Goal: Task Accomplishment & Management: Check status

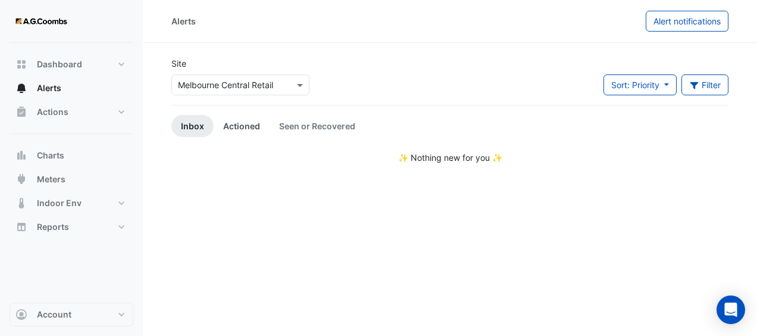
click at [243, 131] on link "Actioned" at bounding box center [242, 126] width 56 height 22
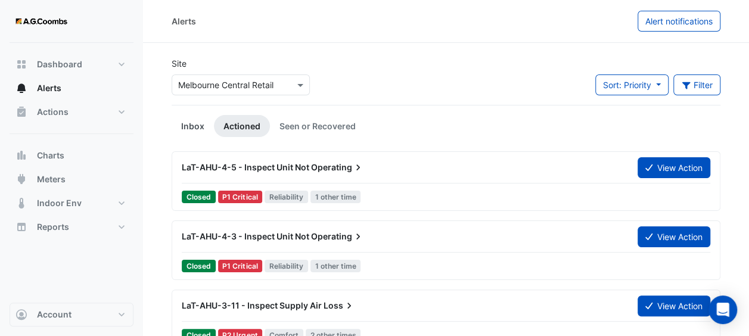
click at [199, 124] on link "Inbox" at bounding box center [192, 126] width 42 height 22
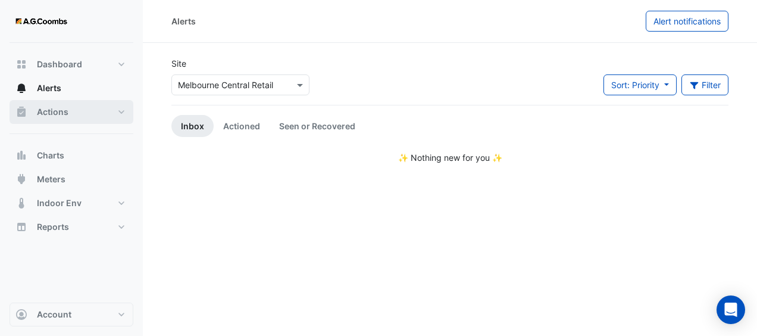
click at [52, 109] on span "Actions" at bounding box center [53, 112] width 32 height 12
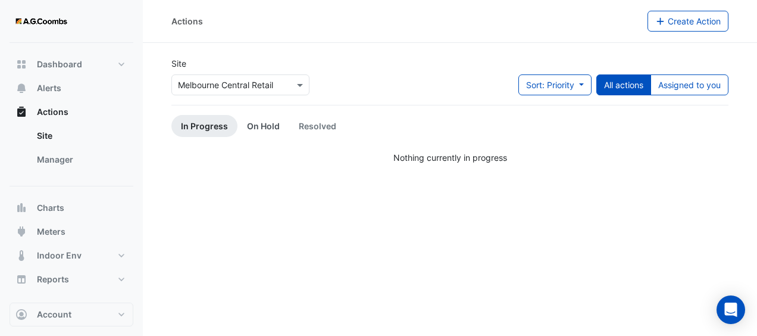
click at [258, 129] on link "On Hold" at bounding box center [264, 126] width 52 height 22
click at [324, 124] on link "Resolved" at bounding box center [317, 126] width 57 height 22
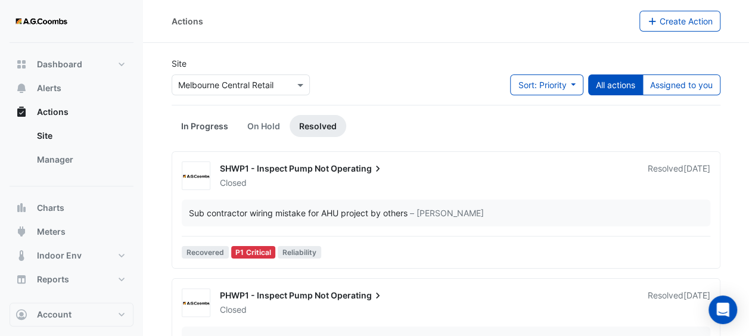
click at [200, 127] on link "In Progress" at bounding box center [204, 126] width 66 height 22
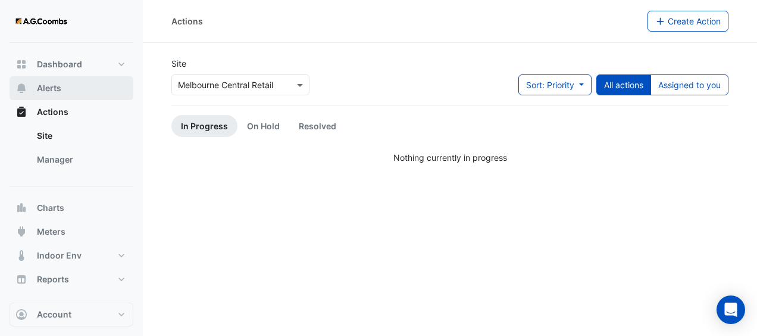
click at [52, 93] on span "Alerts" at bounding box center [49, 88] width 24 height 12
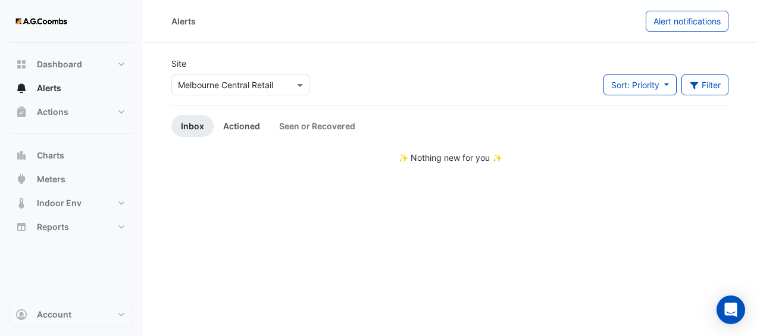
click at [244, 124] on link "Actioned" at bounding box center [242, 126] width 56 height 22
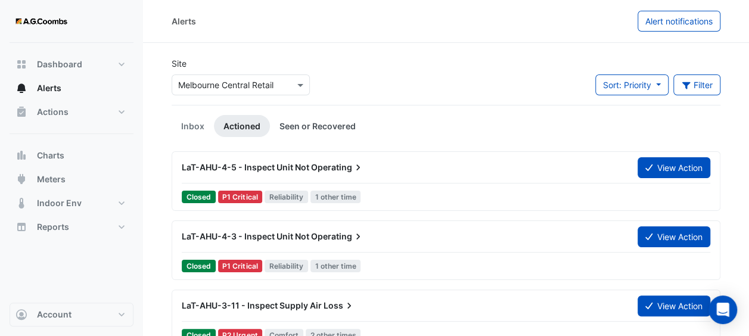
click at [328, 126] on link "Seen or Recovered" at bounding box center [317, 126] width 95 height 22
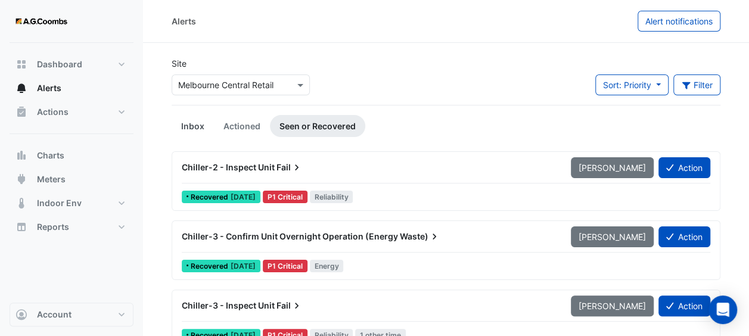
click at [183, 123] on link "Inbox" at bounding box center [192, 126] width 42 height 22
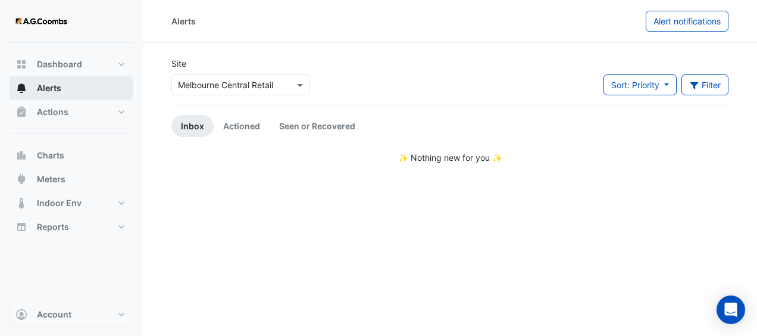
click at [68, 87] on button "Alerts" at bounding box center [72, 88] width 124 height 24
